Goal: Task Accomplishment & Management: Complete application form

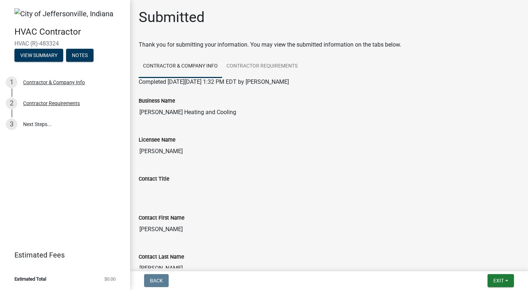
click at [52, 54] on button "View Summary" at bounding box center [38, 55] width 49 height 13
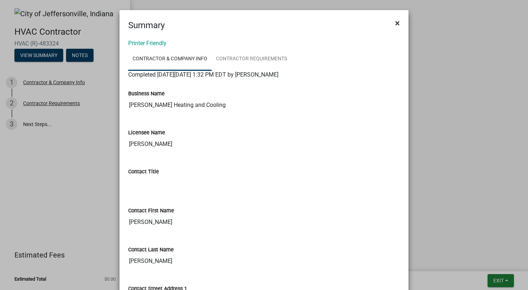
click at [397, 20] on span "×" at bounding box center [397, 23] width 5 height 10
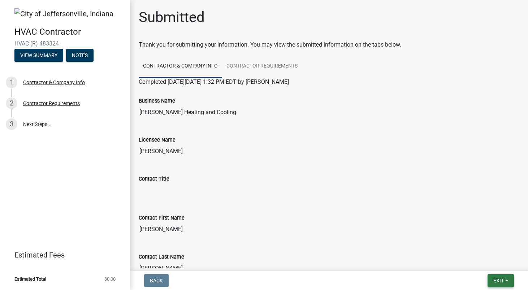
click at [500, 280] on span "Exit" at bounding box center [499, 281] width 10 height 6
click at [481, 260] on button "Save & Exit" at bounding box center [486, 261] width 58 height 17
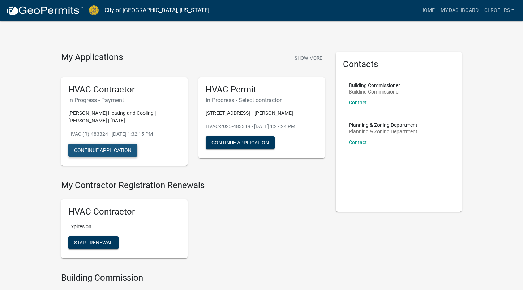
click at [111, 150] on button "Continue Application" at bounding box center [102, 150] width 69 height 13
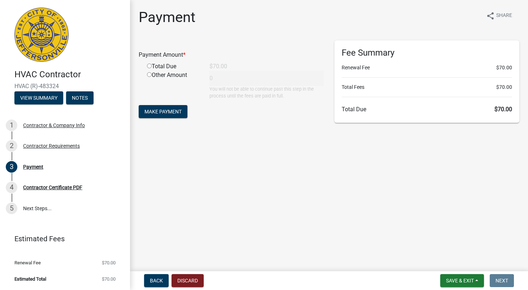
click at [150, 68] on input "radio" at bounding box center [149, 66] width 5 height 5
radio input "true"
type input "70"
click at [166, 113] on span "Make Payment" at bounding box center [163, 112] width 37 height 6
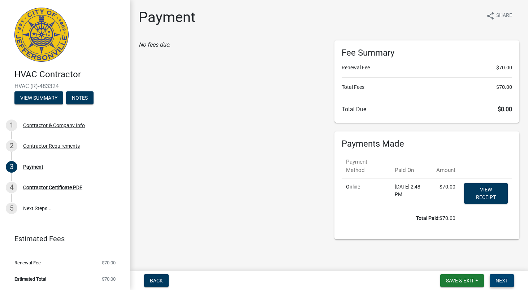
click at [502, 280] on span "Next" at bounding box center [502, 281] width 13 height 6
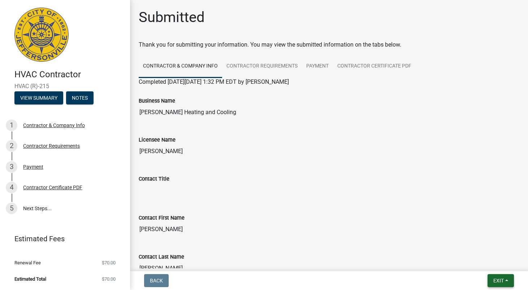
click at [502, 283] on span "Exit" at bounding box center [499, 281] width 10 height 6
click at [484, 260] on button "Save & Exit" at bounding box center [486, 261] width 58 height 17
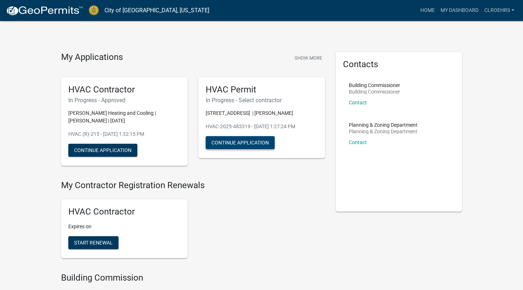
click at [240, 140] on button "Continue Application" at bounding box center [240, 142] width 69 height 13
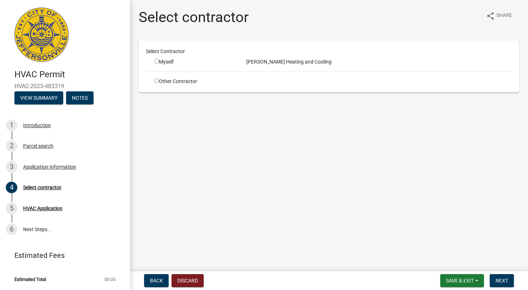
click at [157, 60] on input "radio" at bounding box center [156, 61] width 5 height 5
radio input "true"
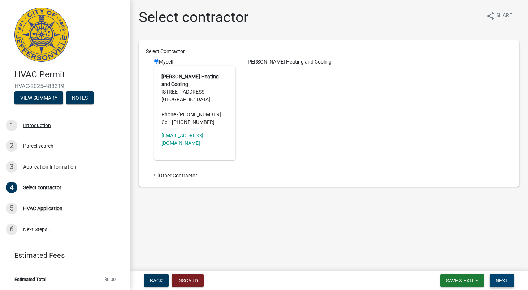
click at [504, 280] on span "Next" at bounding box center [502, 281] width 13 height 6
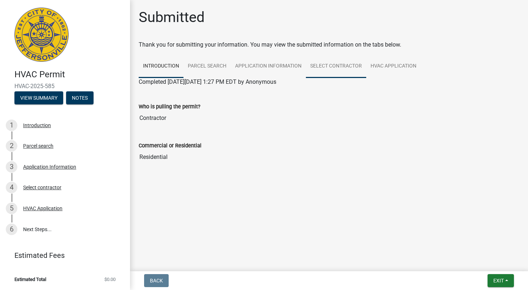
click at [332, 66] on link "Select contractor" at bounding box center [336, 66] width 60 height 23
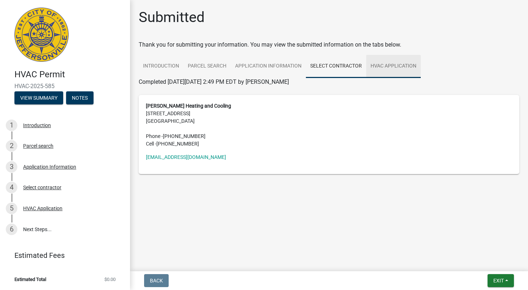
click at [404, 67] on link "HVAC Application" at bounding box center [394, 66] width 55 height 23
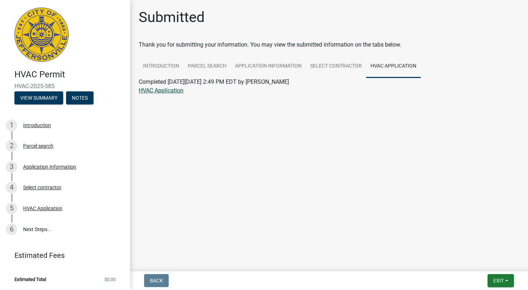
click at [169, 90] on link "HVAC Application" at bounding box center [161, 90] width 45 height 7
click at [36, 229] on link "6 Next Steps..." at bounding box center [65, 229] width 130 height 21
click at [506, 281] on button "Exit" at bounding box center [501, 280] width 26 height 13
click at [479, 262] on button "Save & Exit" at bounding box center [486, 261] width 58 height 17
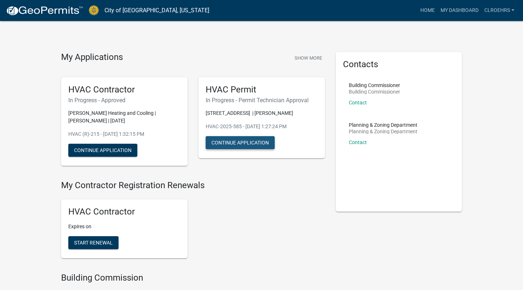
click at [260, 140] on button "Continue Application" at bounding box center [240, 142] width 69 height 13
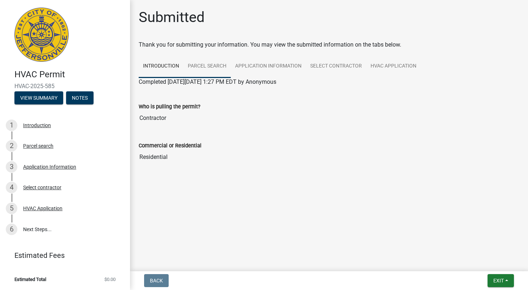
click at [207, 64] on link "Parcel search" at bounding box center [207, 66] width 47 height 23
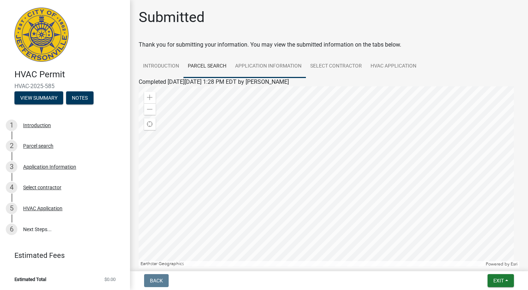
click at [269, 67] on link "Application Information" at bounding box center [268, 66] width 75 height 23
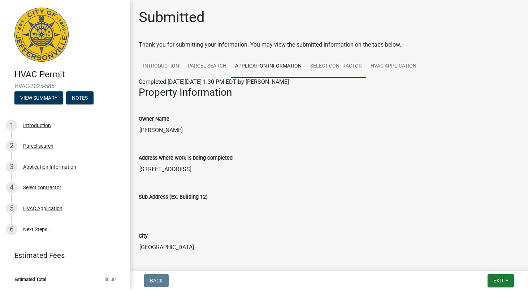
click at [329, 66] on link "Select contractor" at bounding box center [336, 66] width 60 height 23
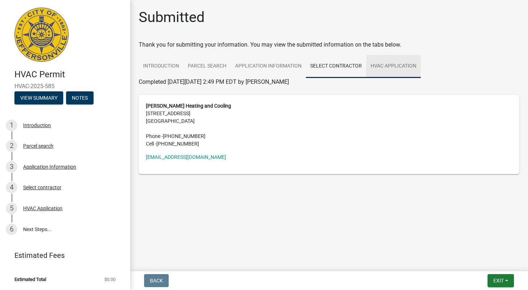
click at [386, 69] on link "HVAC Application" at bounding box center [394, 66] width 55 height 23
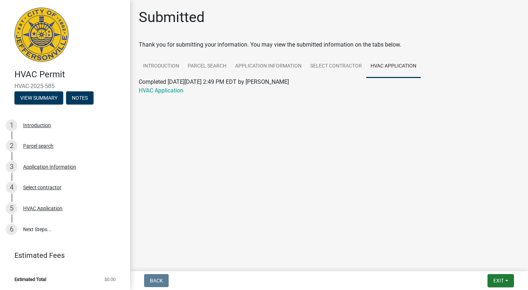
click at [38, 104] on div "HVAC Permit HVAC-2025-585 View Summary Notes" at bounding box center [65, 85] width 119 height 43
click at [39, 97] on button "View Summary" at bounding box center [38, 97] width 49 height 13
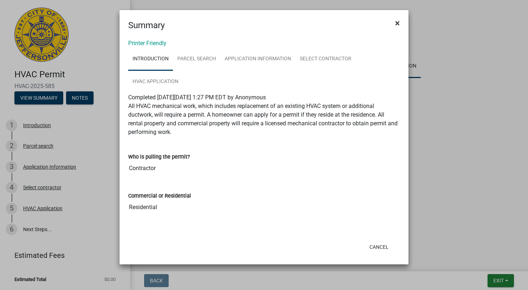
click at [398, 22] on span "×" at bounding box center [397, 23] width 5 height 10
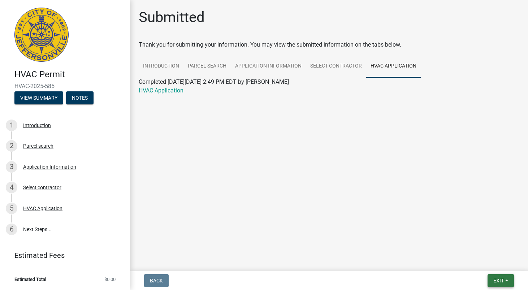
click at [497, 280] on span "Exit" at bounding box center [499, 281] width 10 height 6
click at [480, 264] on button "Save & Exit" at bounding box center [486, 261] width 58 height 17
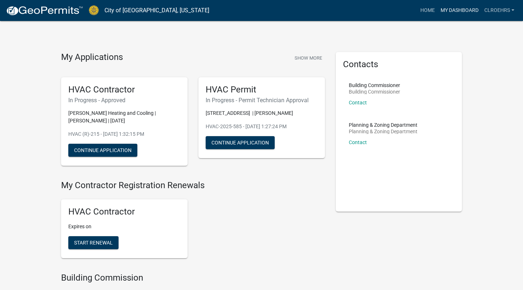
click at [463, 6] on link "My Dashboard" at bounding box center [460, 11] width 44 height 14
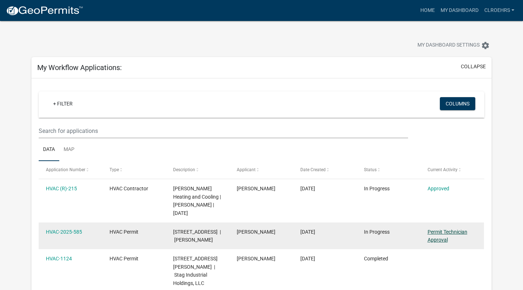
click at [443, 229] on link "Permit Technician Approval" at bounding box center [448, 236] width 40 height 14
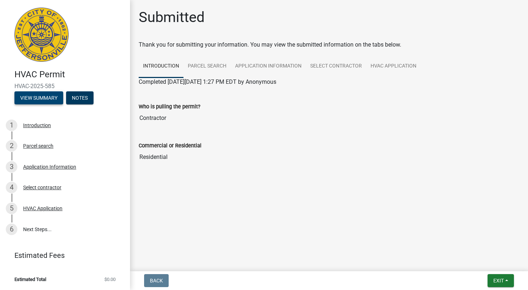
click at [56, 98] on button "View Summary" at bounding box center [38, 97] width 49 height 13
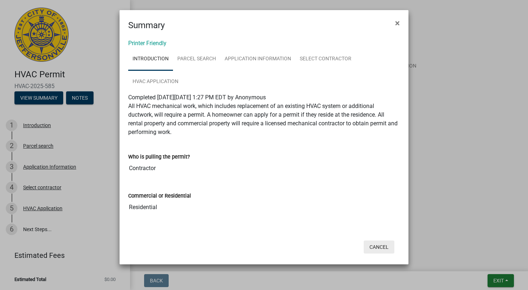
click at [383, 247] on button "Cancel" at bounding box center [379, 247] width 31 height 13
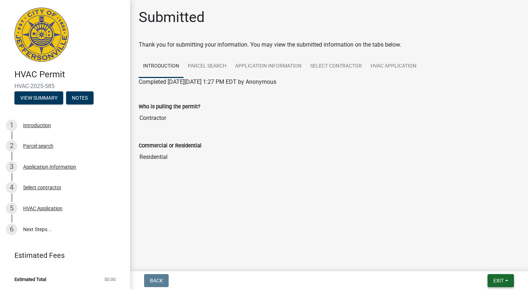
click at [503, 278] on span "Exit" at bounding box center [499, 281] width 10 height 6
click at [485, 265] on button "Save & Exit" at bounding box center [486, 261] width 58 height 17
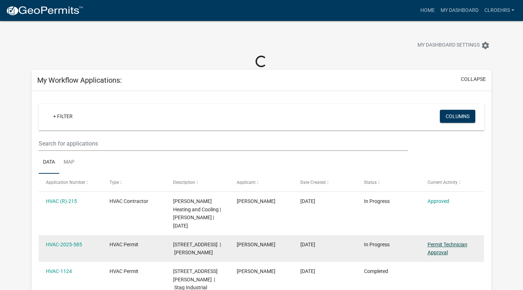
click at [438, 242] on link "Permit Technician Approval" at bounding box center [448, 249] width 40 height 14
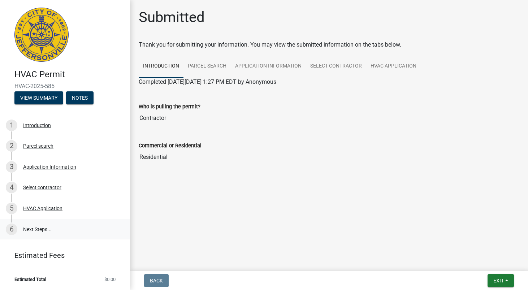
click at [37, 229] on link "6 Next Steps..." at bounding box center [65, 229] width 130 height 21
click at [42, 212] on div "5 HVAC Application" at bounding box center [62, 209] width 113 height 12
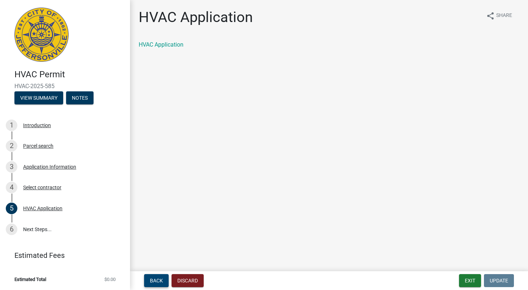
click at [156, 282] on span "Back" at bounding box center [156, 281] width 13 height 6
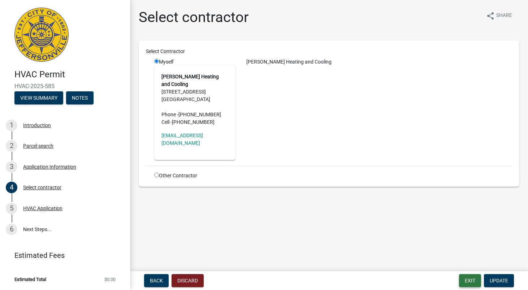
click at [464, 282] on button "Exit" at bounding box center [470, 280] width 22 height 13
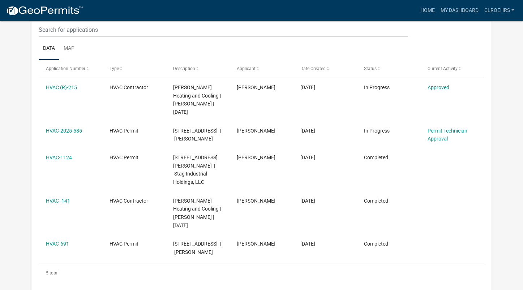
scroll to position [116, 0]
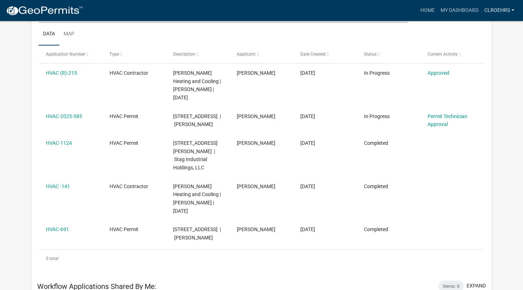
click at [496, 9] on link "clroehrs" at bounding box center [499, 11] width 36 height 14
click at [468, 68] on link "Logout" at bounding box center [486, 70] width 62 height 17
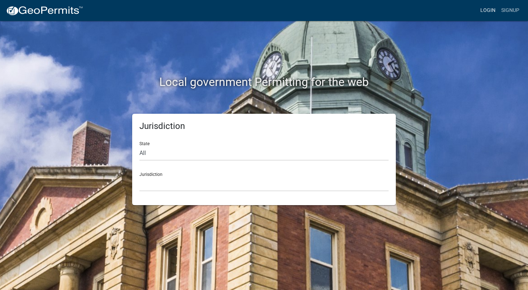
click at [485, 14] on link "Login" at bounding box center [488, 11] width 21 height 14
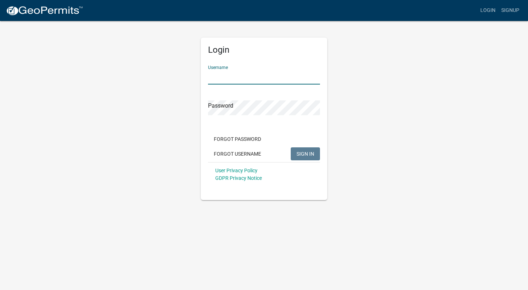
type input "clroehrs"
click at [303, 154] on span "SIGN IN" at bounding box center [306, 154] width 18 height 6
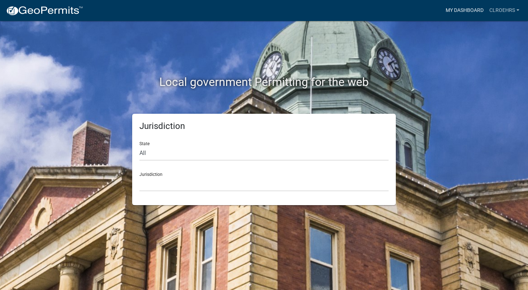
click at [455, 12] on link "My Dashboard" at bounding box center [465, 11] width 44 height 14
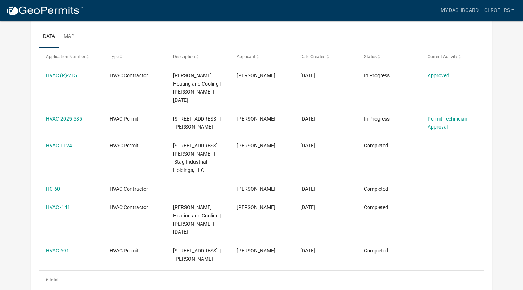
scroll to position [135, 0]
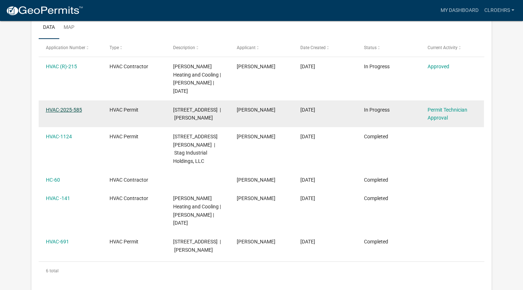
click at [67, 107] on link "HVAC-2025-585" at bounding box center [64, 110] width 36 height 6
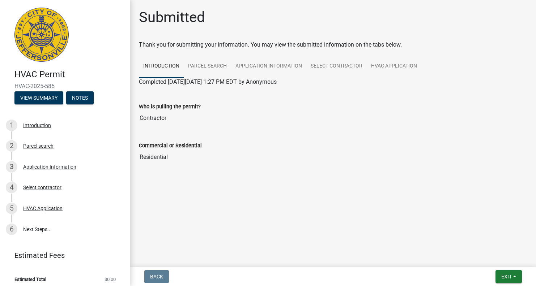
click at [34, 107] on header "HVAC Permit HVAC-2025-585 View Summary Notes" at bounding box center [65, 56] width 130 height 112
click at [35, 103] on button "View Summary" at bounding box center [38, 97] width 49 height 13
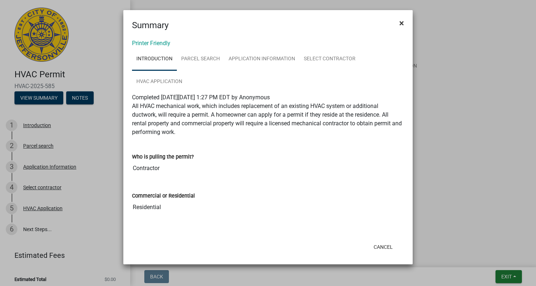
click at [401, 22] on span "×" at bounding box center [401, 23] width 5 height 10
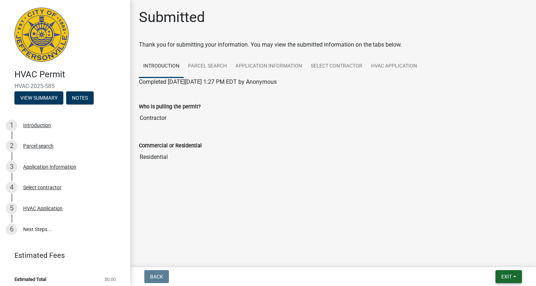
click at [502, 274] on span "Exit" at bounding box center [506, 277] width 10 height 6
click at [491, 259] on button "Save & Exit" at bounding box center [493, 257] width 58 height 17
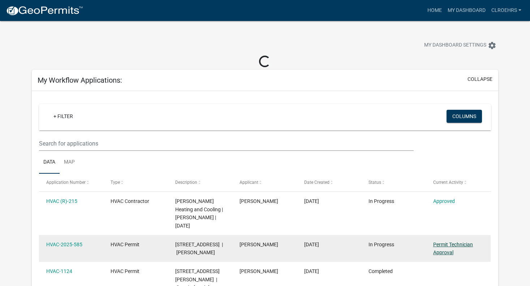
click at [440, 242] on link "Permit Technician Approval" at bounding box center [453, 249] width 40 height 14
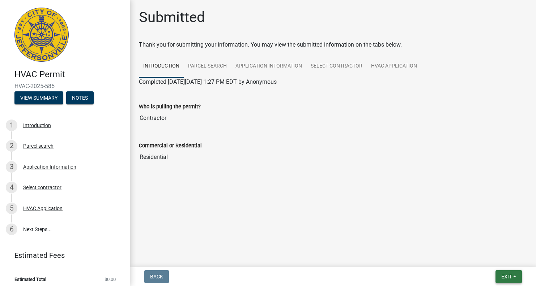
click at [503, 275] on span "Exit" at bounding box center [506, 277] width 10 height 6
click at [487, 259] on button "Save & Exit" at bounding box center [493, 257] width 58 height 17
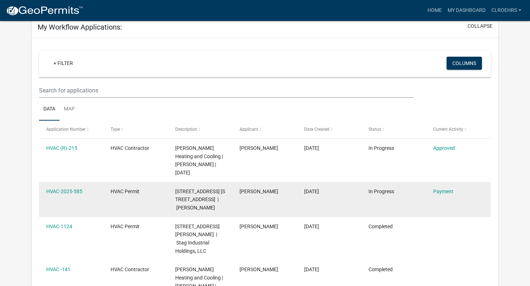
scroll to position [56, 0]
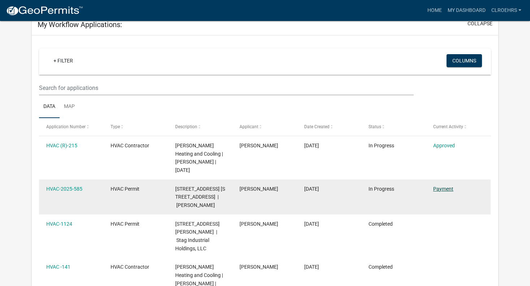
click at [446, 186] on link "Payment" at bounding box center [443, 189] width 20 height 6
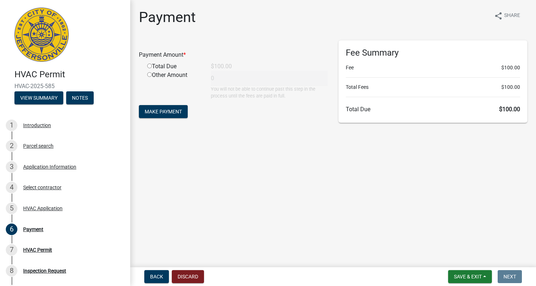
click at [153, 66] on div "Total Due" at bounding box center [174, 66] width 64 height 9
click at [170, 112] on span "Make Payment" at bounding box center [163, 112] width 37 height 6
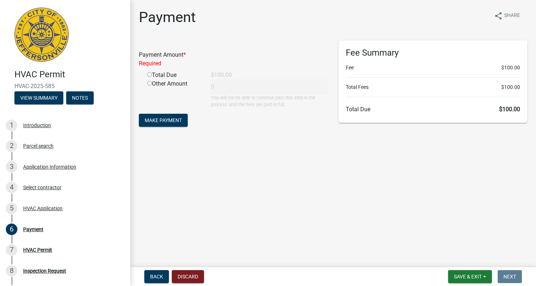
click at [151, 77] on input "radio" at bounding box center [149, 74] width 5 height 5
radio input "true"
type input "100"
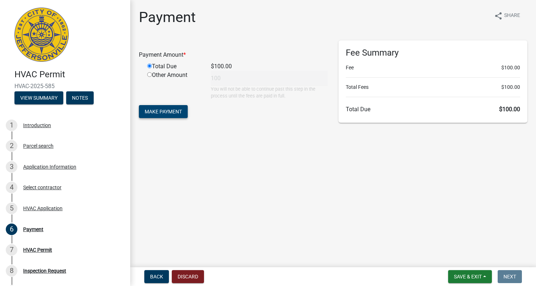
click at [153, 116] on button "Make Payment" at bounding box center [163, 111] width 49 height 13
